Goal: Information Seeking & Learning: Learn about a topic

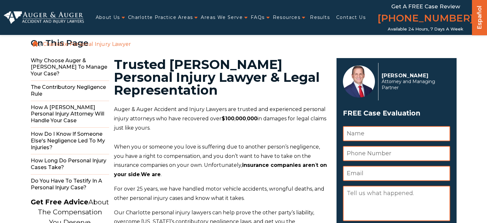
scroll to position [160, 0]
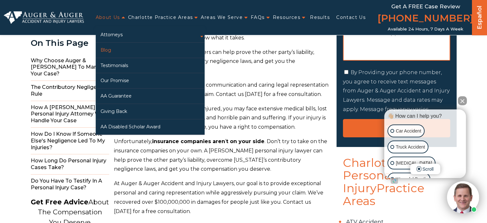
click at [105, 51] on link "Blog" at bounding box center [150, 50] width 109 height 15
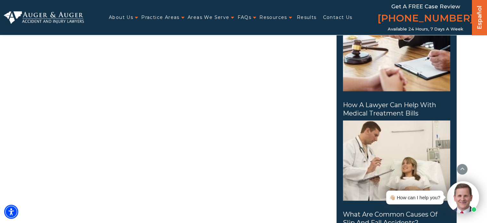
scroll to position [1153, 0]
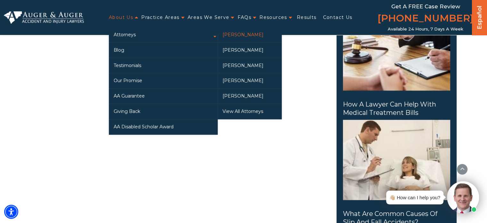
click at [241, 37] on link "[PERSON_NAME]" at bounding box center [250, 34] width 64 height 15
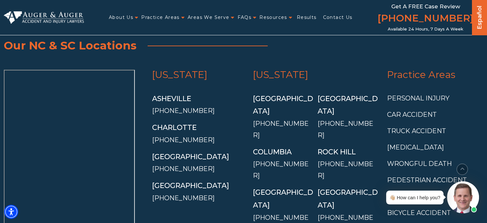
scroll to position [1205, 0]
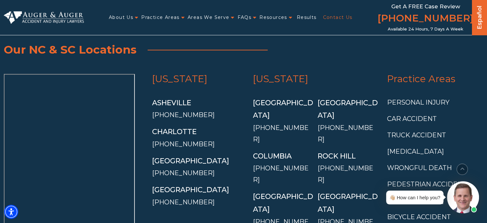
click at [337, 16] on link "Contact Us" at bounding box center [337, 17] width 29 height 13
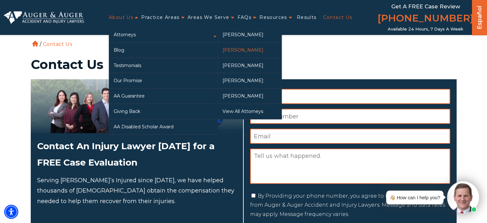
click at [243, 50] on link "[PERSON_NAME]" at bounding box center [250, 50] width 64 height 15
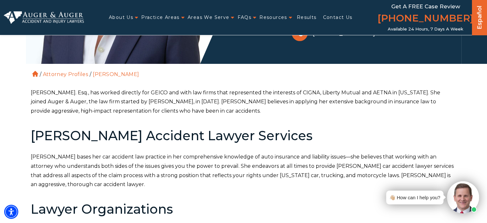
scroll to position [160, 0]
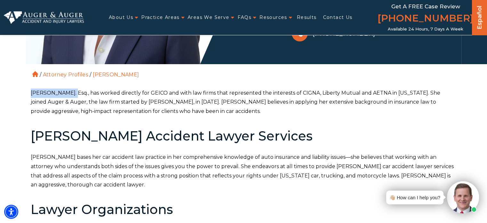
drag, startPoint x: 70, startPoint y: 92, endPoint x: 26, endPoint y: 92, distance: 44.5
drag, startPoint x: 42, startPoint y: 92, endPoint x: 254, endPoint y: 108, distance: 212.0
click at [254, 108] on p "Arlene P. Auger. Esq., has worked directly for GEICO and with law firms that re…" at bounding box center [244, 102] width 426 height 28
drag, startPoint x: 30, startPoint y: 102, endPoint x: 68, endPoint y: 99, distance: 37.9
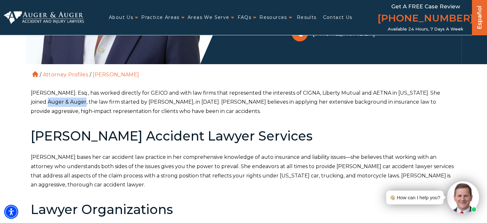
copy p "Auger & Auger"
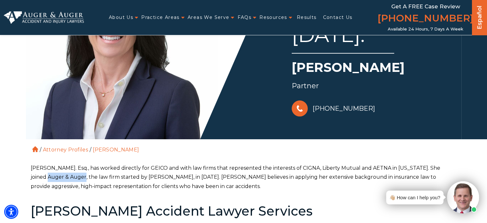
scroll to position [0, 0]
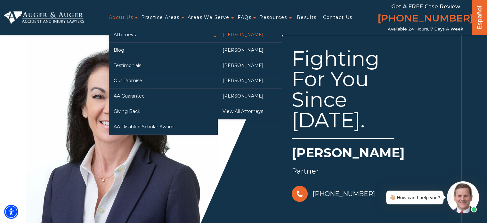
click at [244, 34] on link "[PERSON_NAME]" at bounding box center [250, 34] width 64 height 15
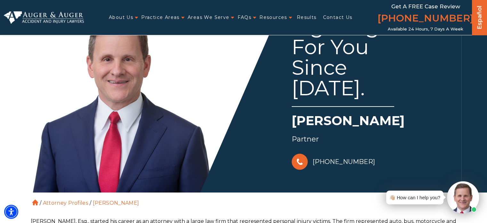
scroll to position [192, 0]
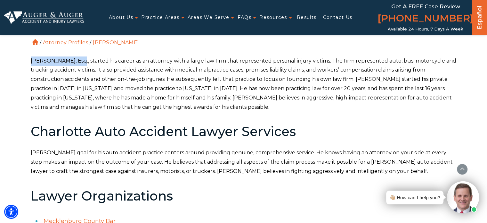
drag, startPoint x: 77, startPoint y: 61, endPoint x: 19, endPoint y: 63, distance: 58.3
copy p "Herbert W. Auger,"
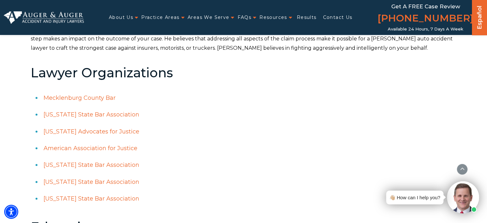
scroll to position [320, 0]
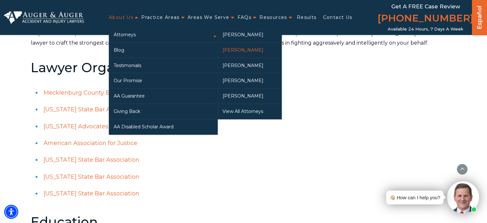
click at [243, 50] on link "[PERSON_NAME]" at bounding box center [250, 50] width 64 height 15
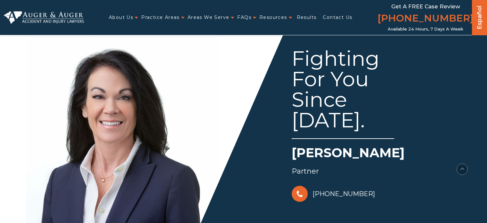
scroll to position [192, 0]
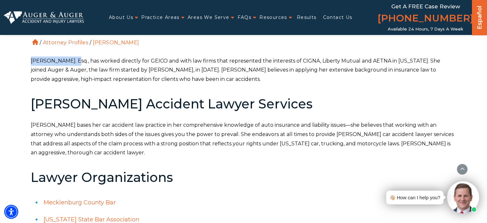
drag, startPoint x: 72, startPoint y: 60, endPoint x: 21, endPoint y: 61, distance: 50.6
copy p "Arlene P. Auger."
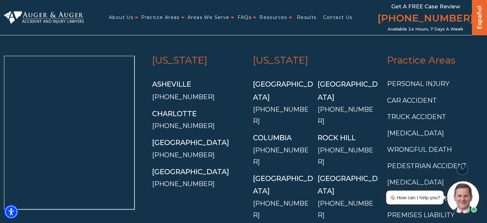
scroll to position [1121, 0]
click at [174, 113] on link "Charlotte" at bounding box center [174, 113] width 45 height 9
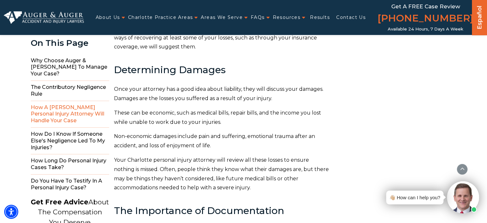
scroll to position [2114, 0]
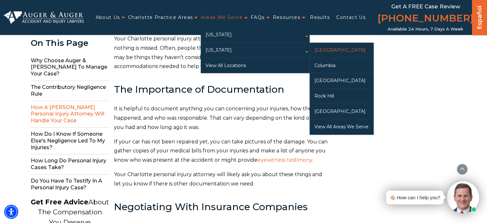
click at [336, 47] on link "[GEOGRAPHIC_DATA]" at bounding box center [342, 50] width 64 height 15
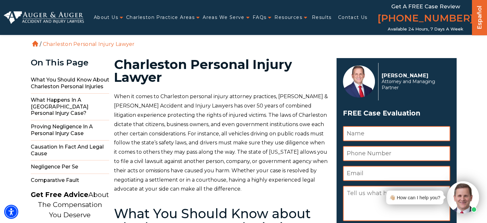
click at [44, 18] on img at bounding box center [44, 17] width 80 height 12
